Goal: Task Accomplishment & Management: Use online tool/utility

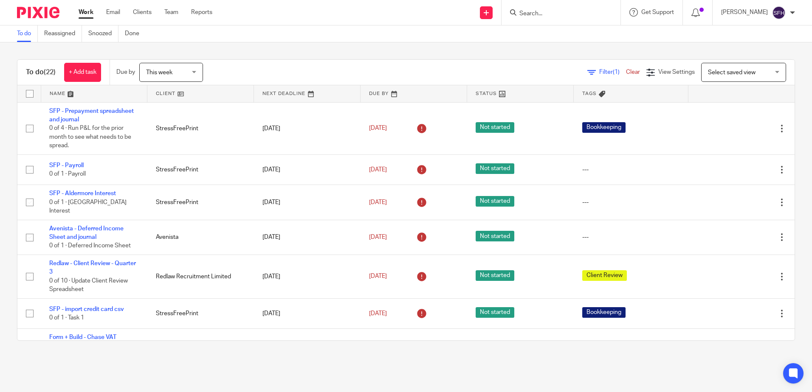
click at [214, 95] on link at bounding box center [200, 93] width 106 height 17
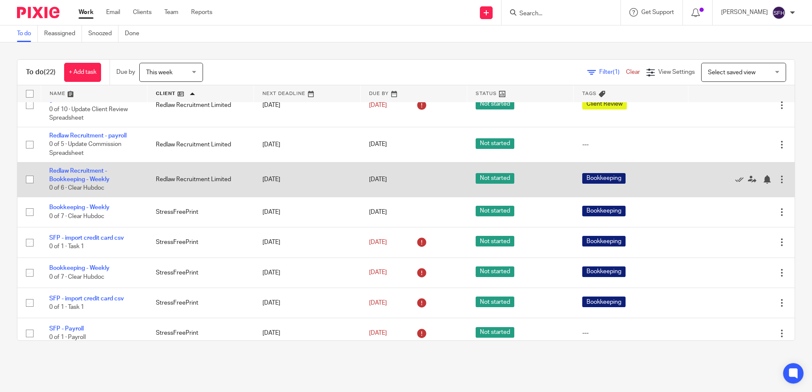
scroll to position [212, 0]
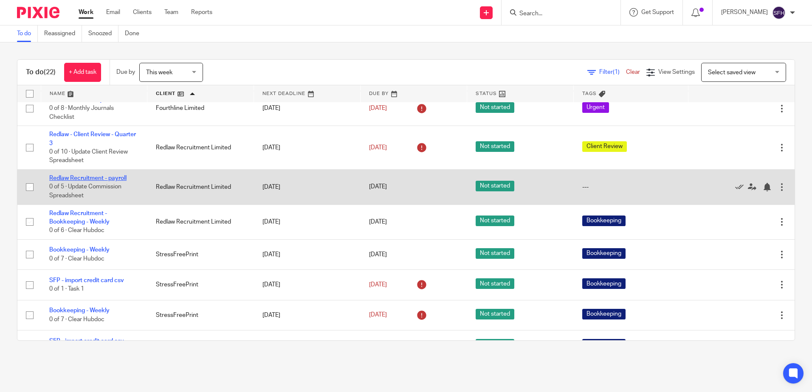
click at [117, 181] on link "Redlaw Recruitment - payroll" at bounding box center [87, 178] width 77 height 6
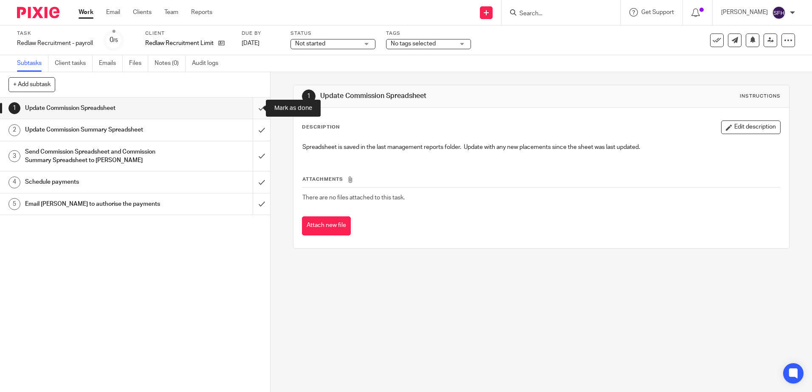
drag, startPoint x: 0, startPoint y: 0, endPoint x: 254, endPoint y: 111, distance: 277.3
click at [254, 111] on input "submit" at bounding box center [135, 108] width 270 height 21
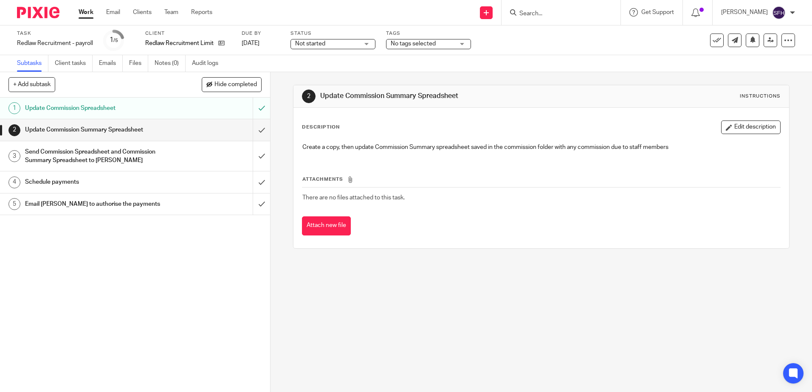
click at [88, 15] on link "Work" at bounding box center [86, 12] width 15 height 8
